Goal: Task Accomplishment & Management: Complete application form

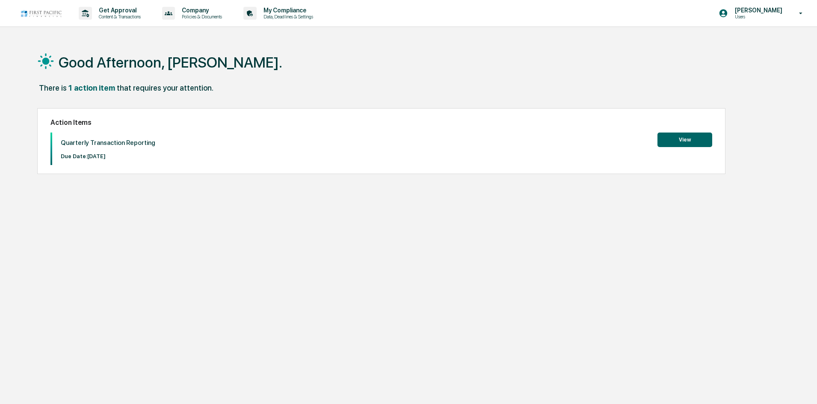
click at [679, 139] on button "View" at bounding box center [685, 140] width 55 height 15
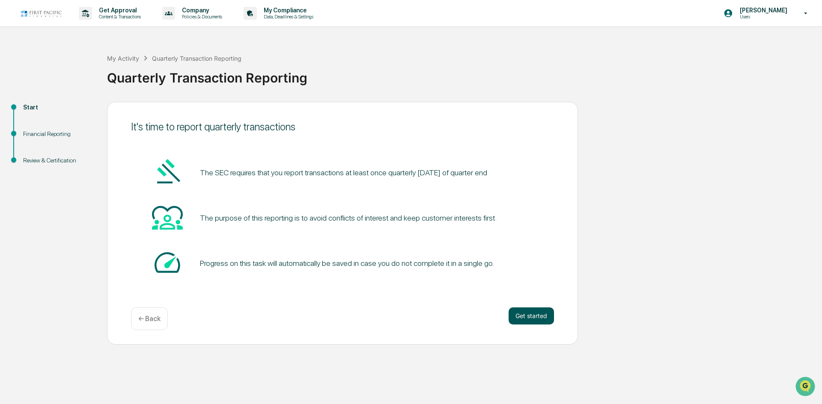
click at [538, 317] on button "Get started" at bounding box center [530, 316] width 45 height 17
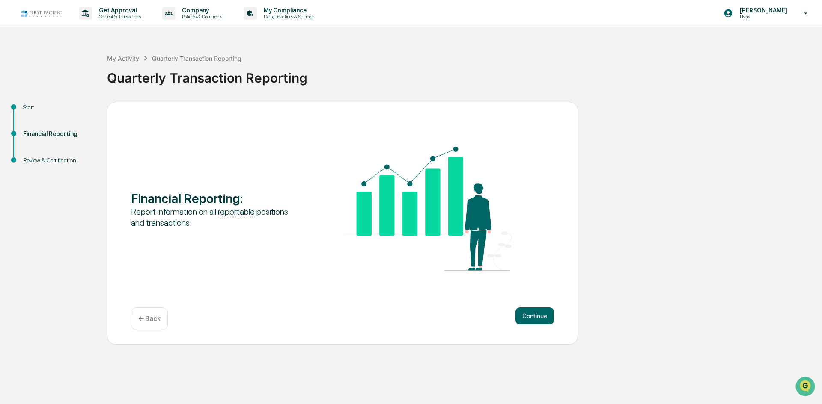
click at [538, 317] on button "Continue" at bounding box center [534, 316] width 39 height 17
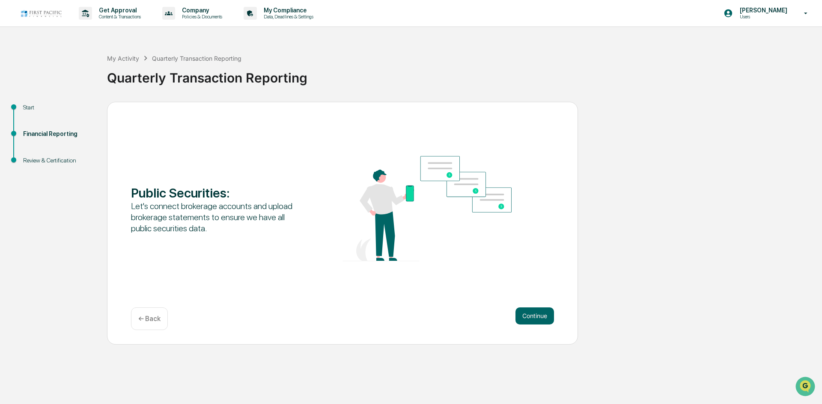
click at [538, 317] on button "Continue" at bounding box center [534, 316] width 39 height 17
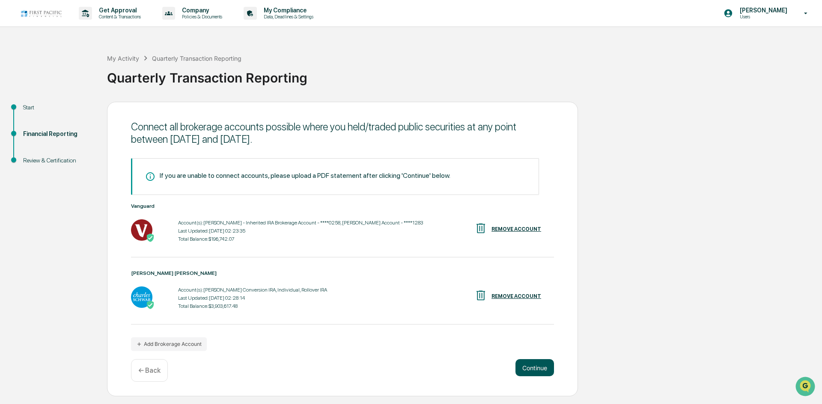
click at [536, 369] on button "Continue" at bounding box center [534, 367] width 39 height 17
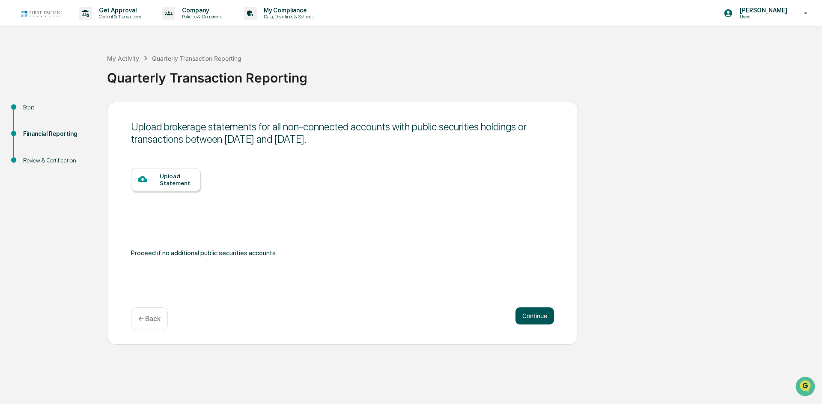
click at [541, 315] on button "Continue" at bounding box center [534, 316] width 39 height 17
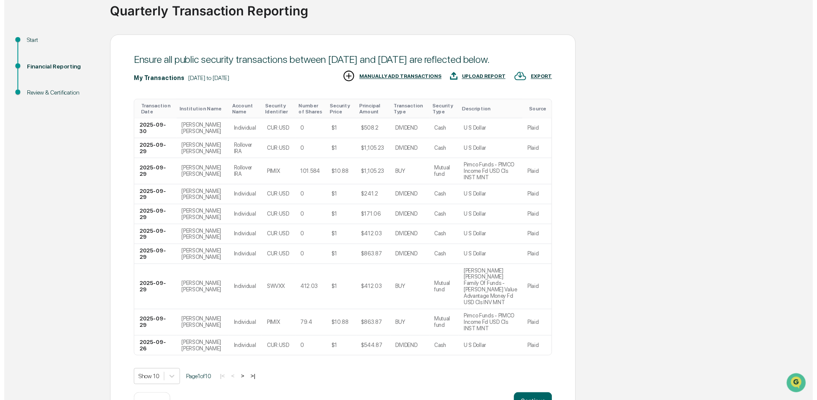
scroll to position [96, 0]
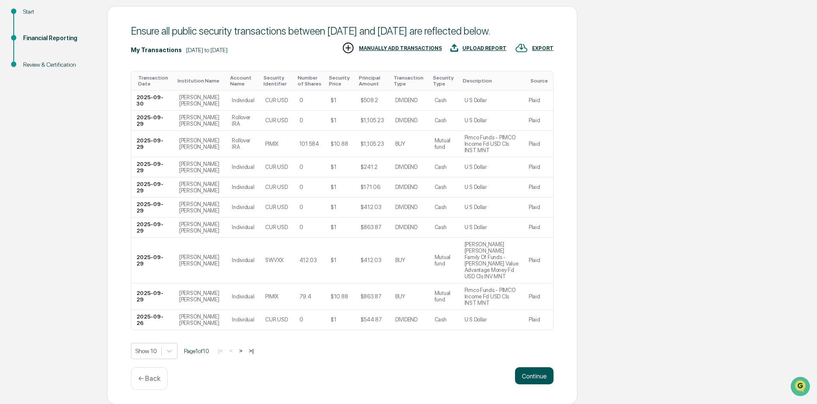
click at [535, 374] on button "Continue" at bounding box center [534, 376] width 39 height 17
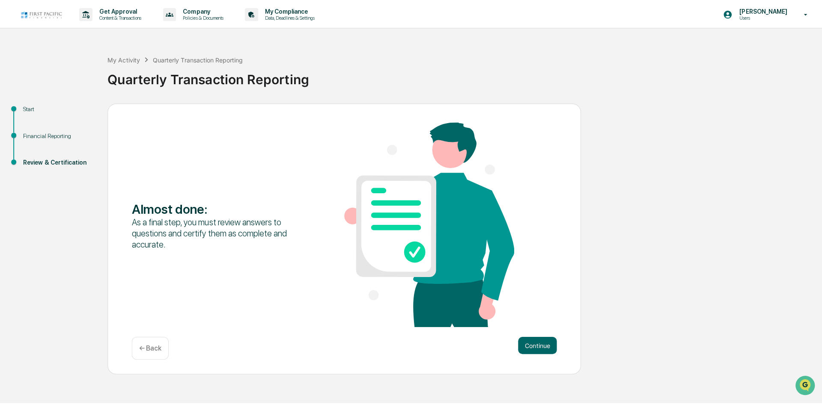
scroll to position [0, 0]
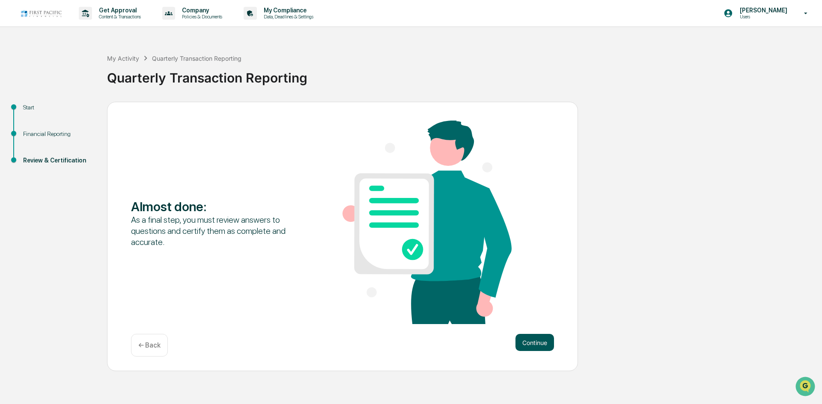
click at [528, 339] on button "Continue" at bounding box center [534, 342] width 39 height 17
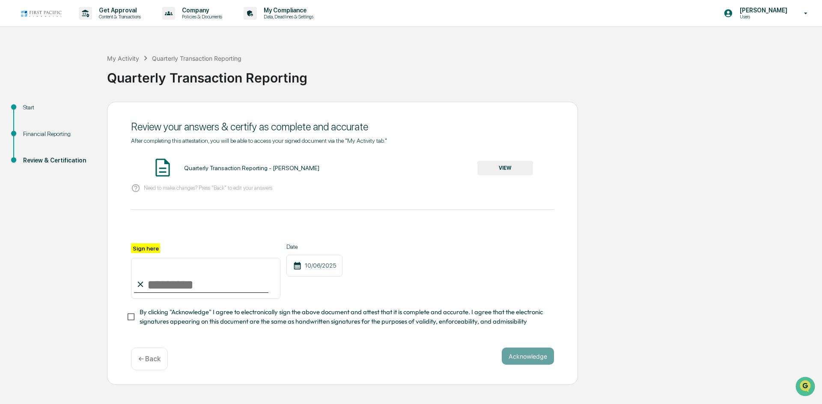
click at [149, 243] on div at bounding box center [342, 233] width 423 height 21
click at [155, 283] on input "Sign here" at bounding box center [205, 278] width 149 height 41
type input "**********"
click at [536, 360] on button "Acknowledge" at bounding box center [527, 356] width 52 height 17
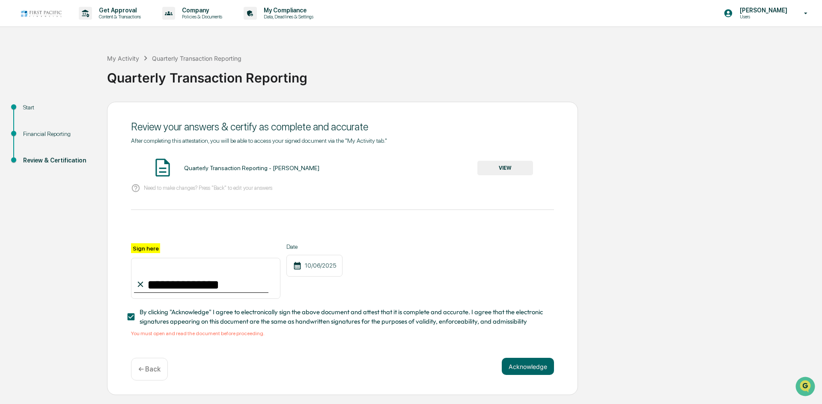
click at [497, 171] on button "VIEW" at bounding box center [505, 168] width 56 height 15
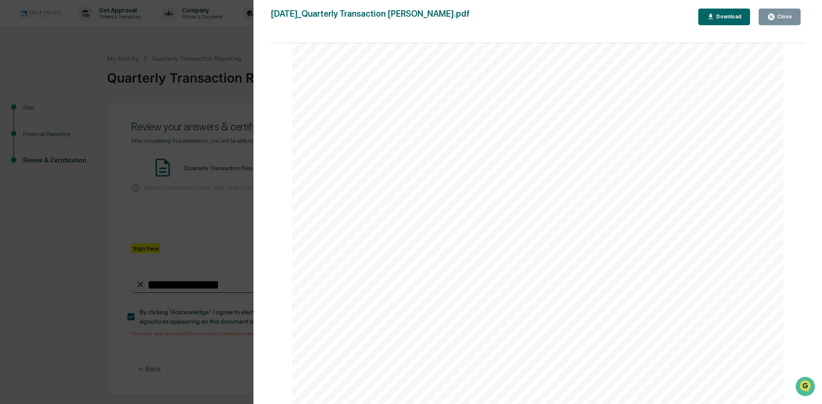
scroll to position [3966, 0]
click at [776, 14] on div "Close" at bounding box center [783, 17] width 17 height 6
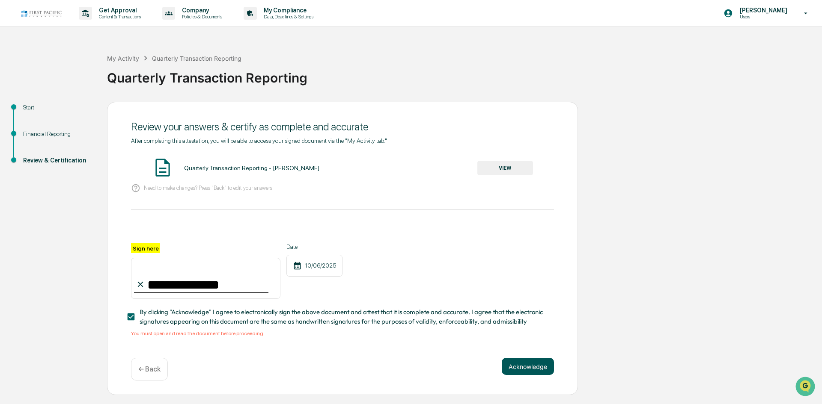
click at [523, 369] on button "Acknowledge" at bounding box center [527, 366] width 52 height 17
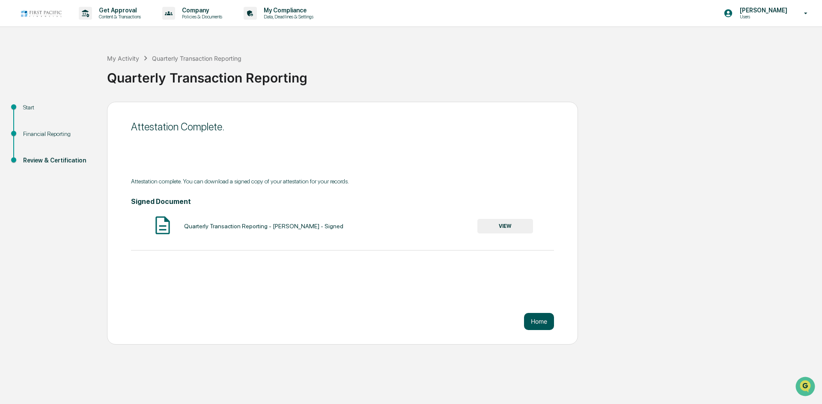
click at [538, 322] on button "Home" at bounding box center [539, 321] width 30 height 17
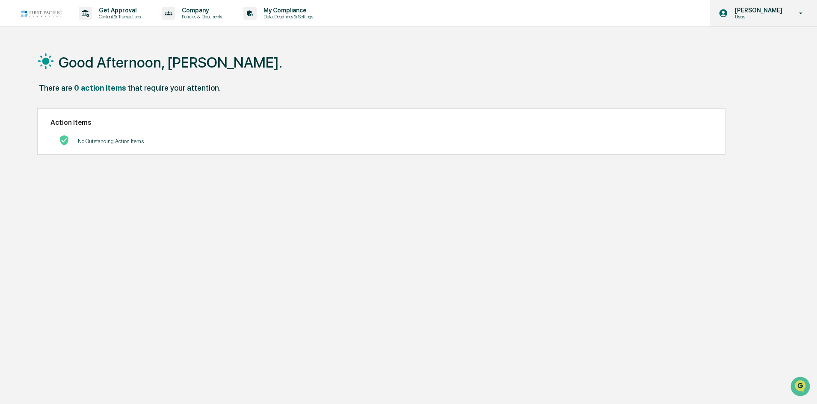
click at [799, 15] on icon at bounding box center [801, 13] width 15 height 8
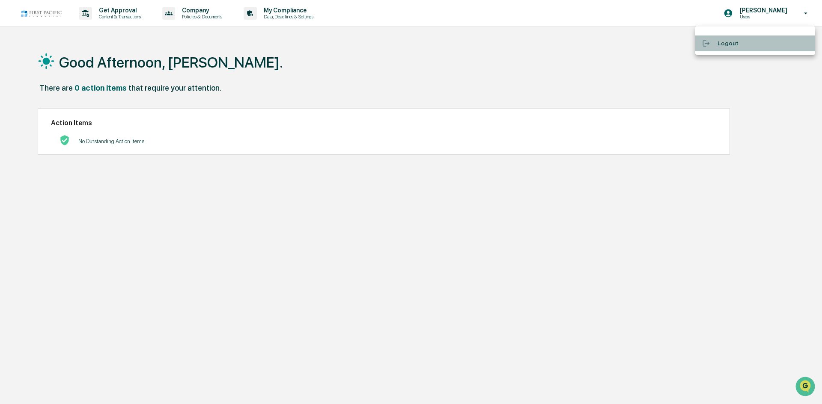
click at [729, 42] on li "Logout" at bounding box center [755, 44] width 120 height 16
